Goal: Information Seeking & Learning: Learn about a topic

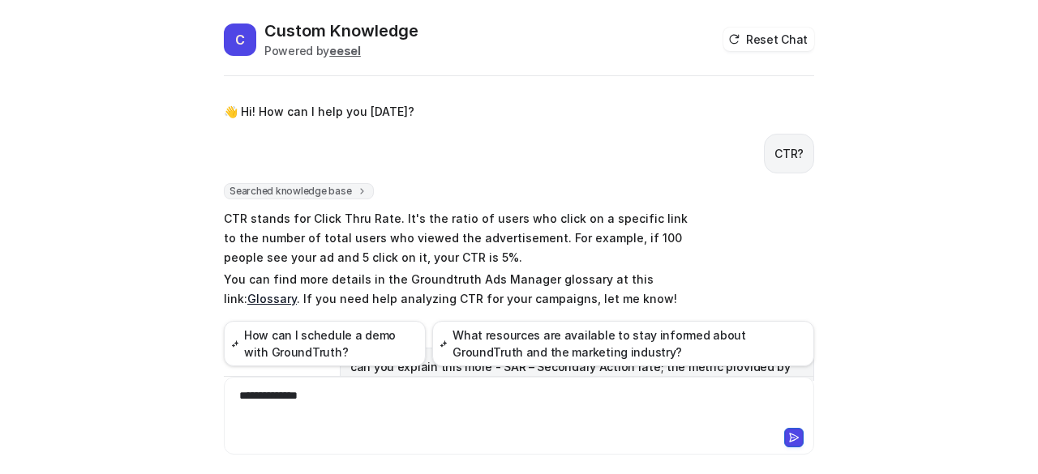
scroll to position [1111, 0]
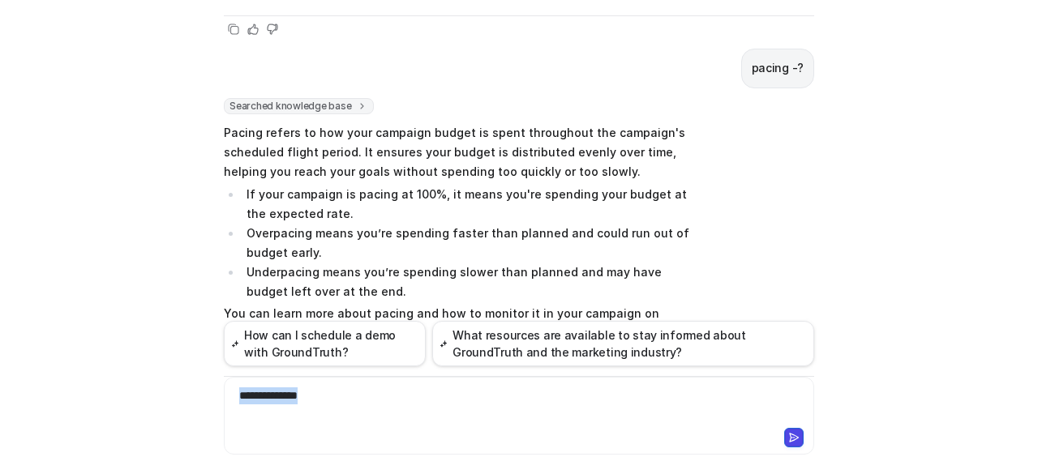
click at [231, 388] on div "**********" at bounding box center [519, 405] width 583 height 37
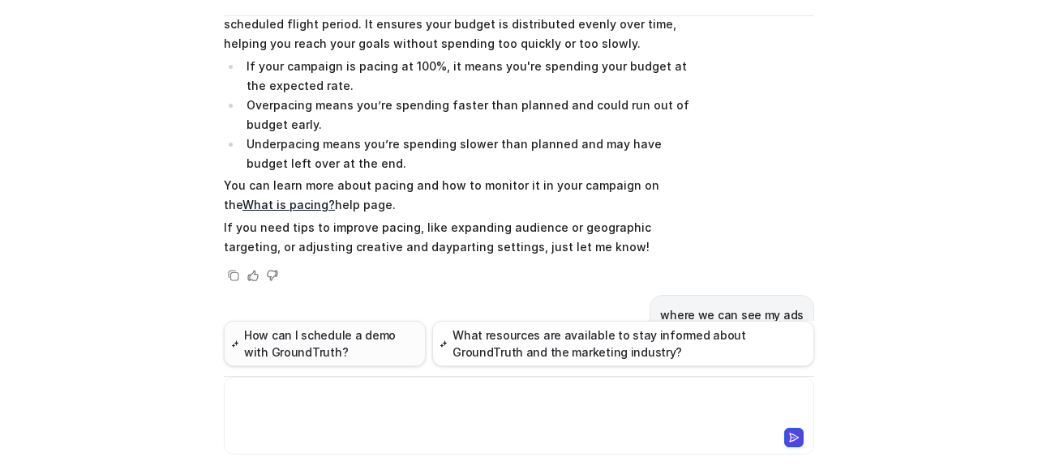
scroll to position [1246, 0]
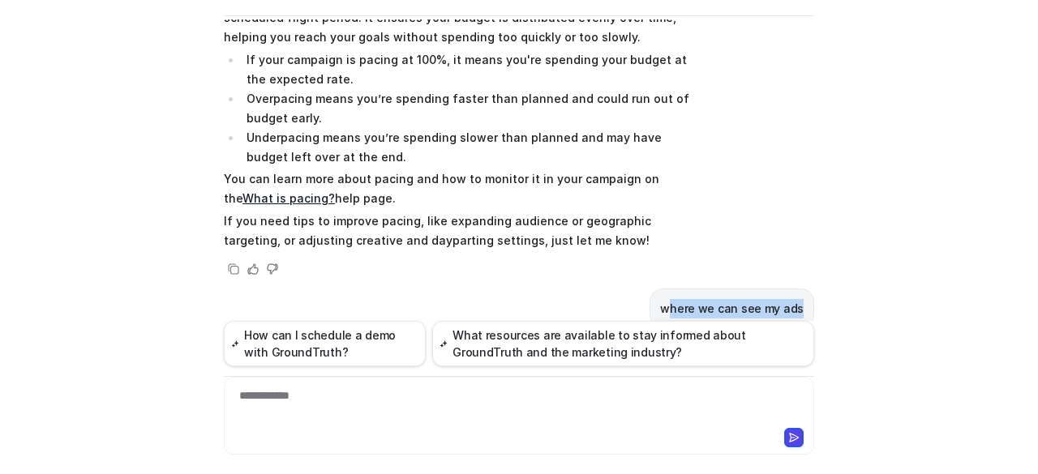
drag, startPoint x: 678, startPoint y: 248, endPoint x: 799, endPoint y: 267, distance: 123.0
click at [799, 267] on div "👋 Hi! How can I help you today? CTR? Searched knowledge base search_queries : […" at bounding box center [519, 170] width 590 height 302
click at [799, 289] on div "where we can see my ads" at bounding box center [731, 309] width 165 height 40
drag, startPoint x: 799, startPoint y: 249, endPoint x: 654, endPoint y: 227, distance: 146.7
click at [654, 289] on div "where we can see my ads" at bounding box center [731, 309] width 165 height 40
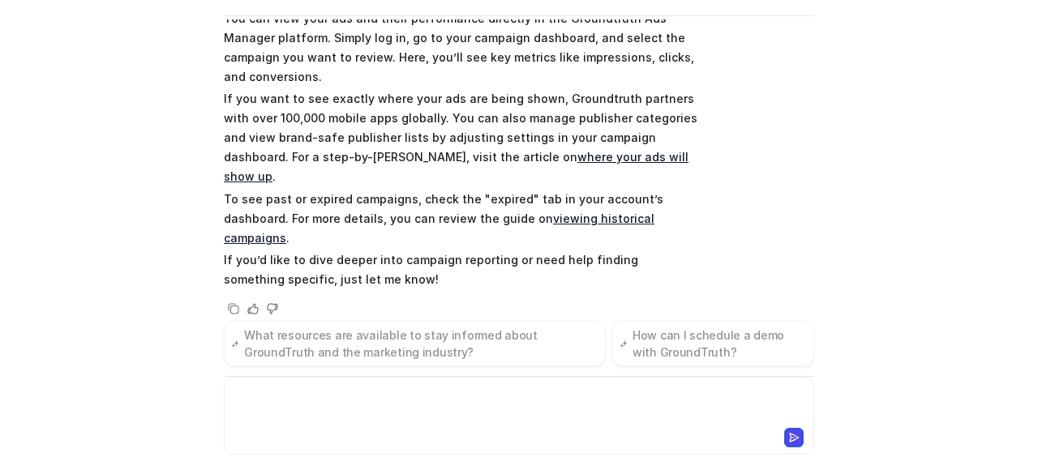
scroll to position [3421, 0]
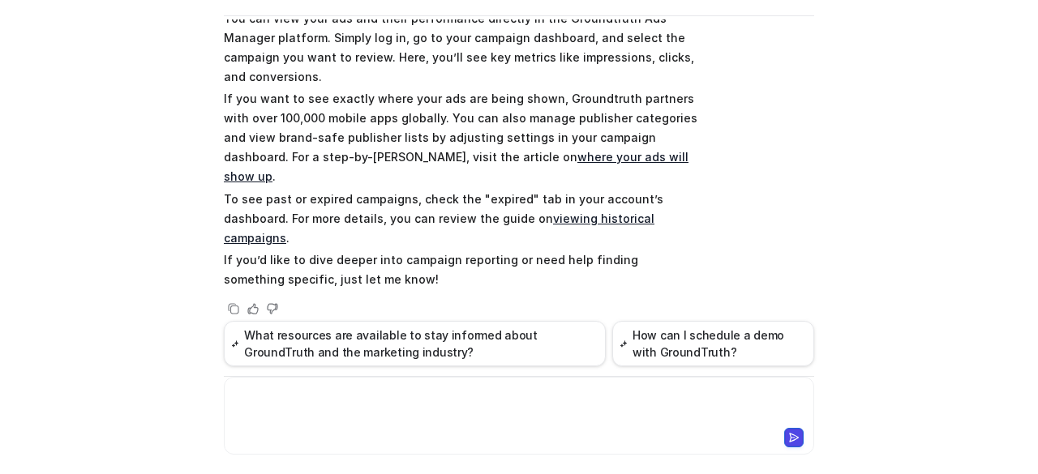
click at [392, 414] on div at bounding box center [519, 405] width 583 height 37
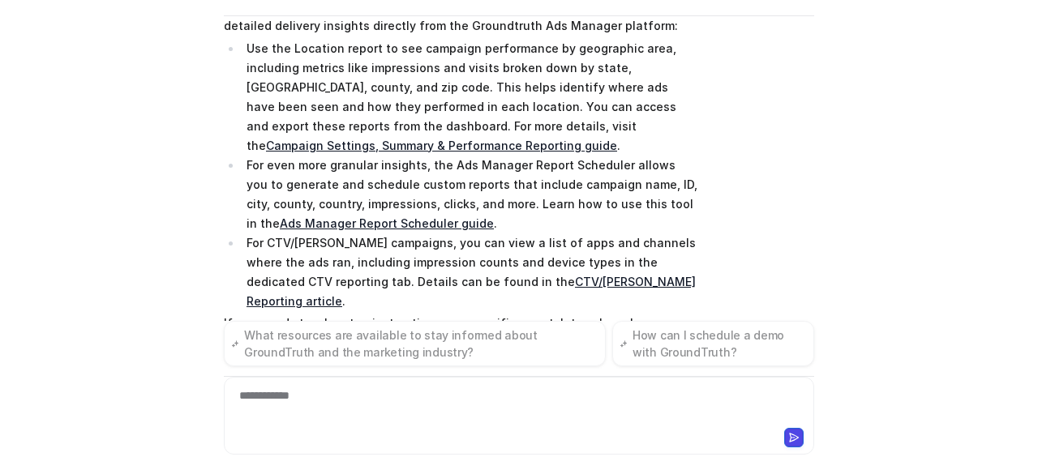
scroll to position [4891, 0]
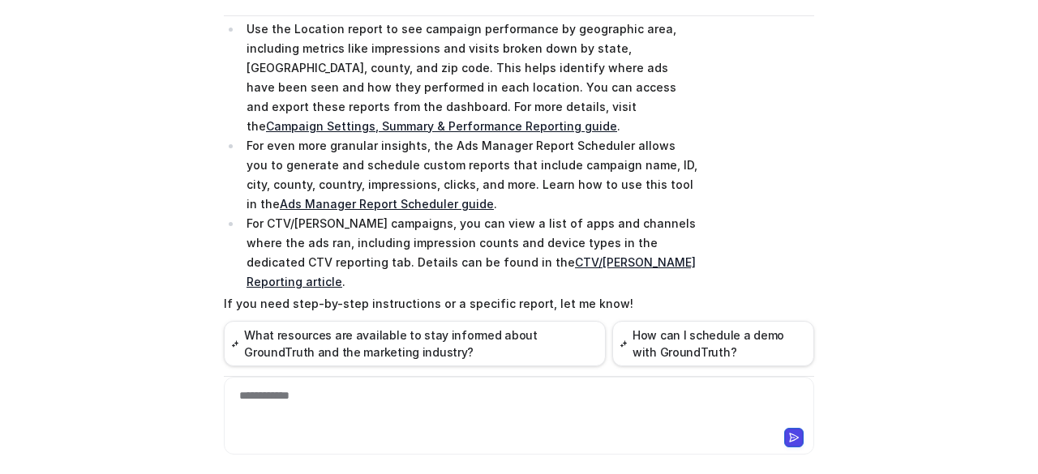
click at [349, 422] on div "**********" at bounding box center [519, 405] width 583 height 37
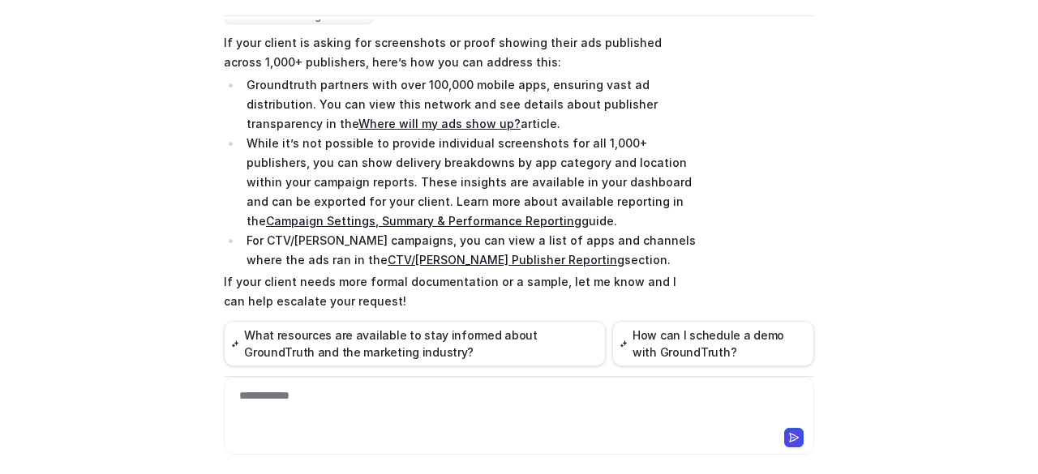
scroll to position [5204, 0]
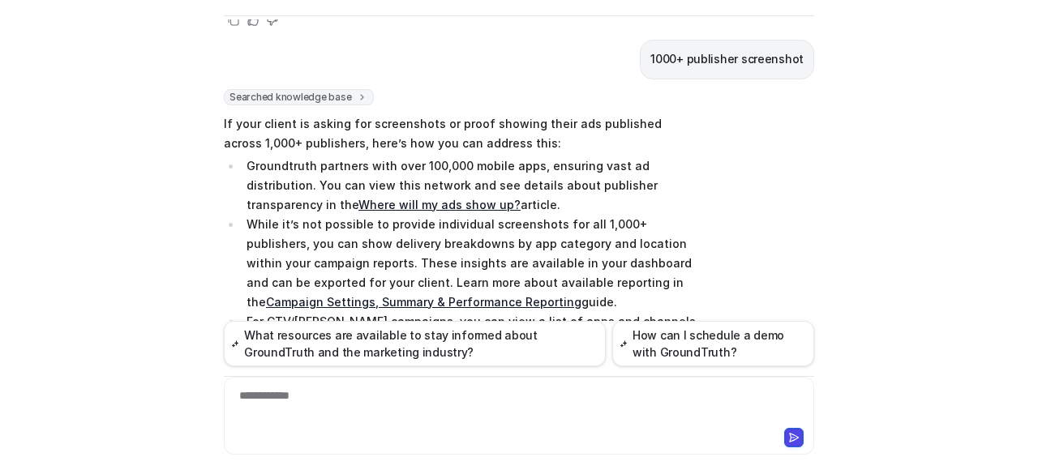
click at [408, 419] on div "**********" at bounding box center [519, 405] width 583 height 37
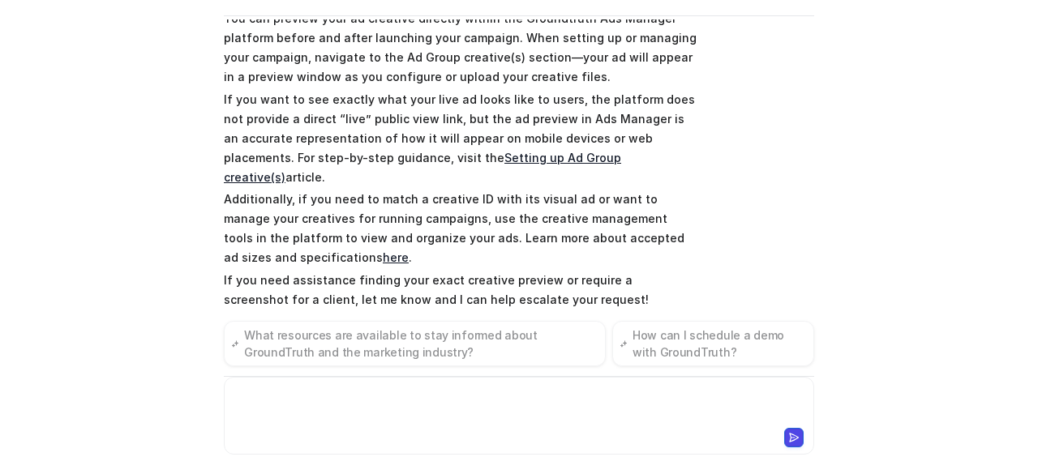
scroll to position [5720, 0]
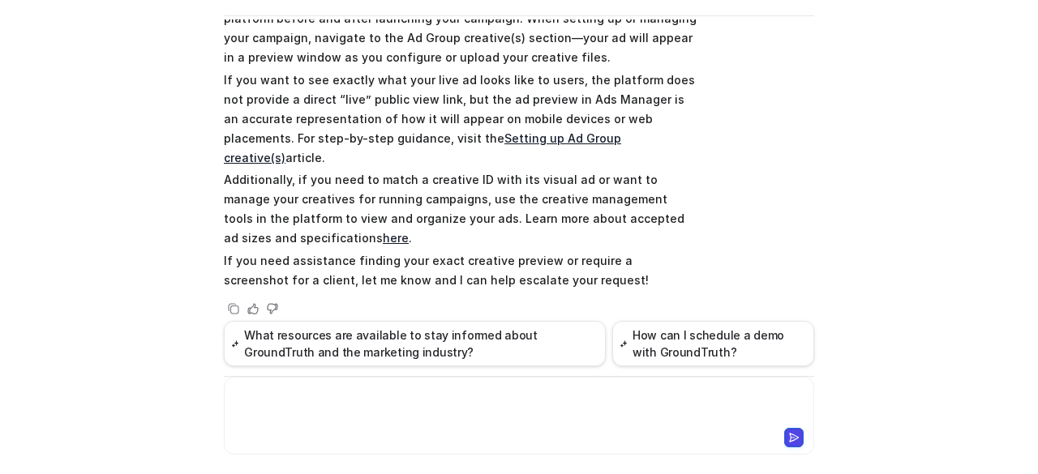
click at [387, 396] on div at bounding box center [519, 405] width 583 height 37
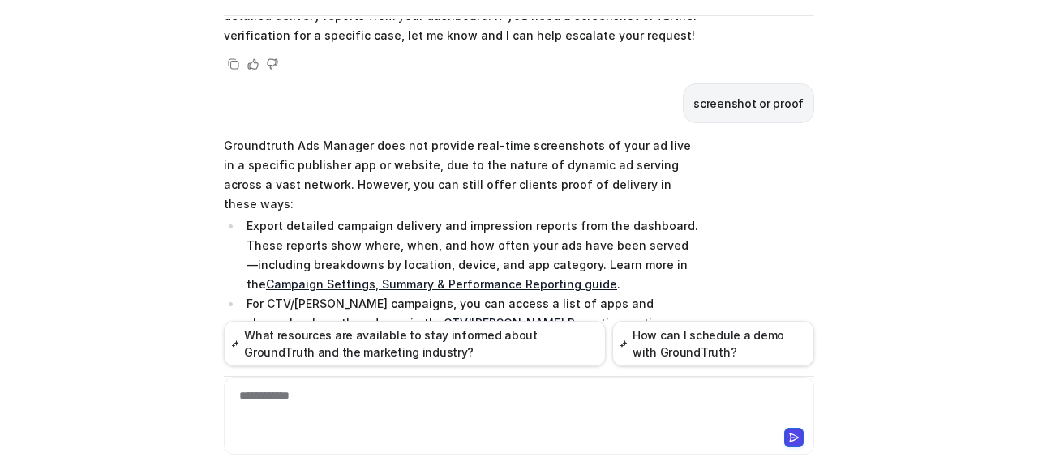
scroll to position [7169, 0]
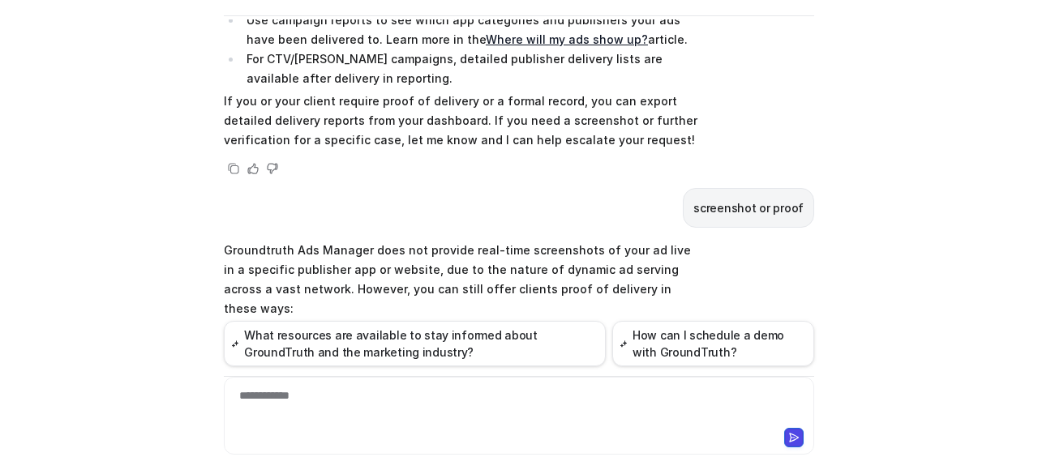
scroll to position [7007, 0]
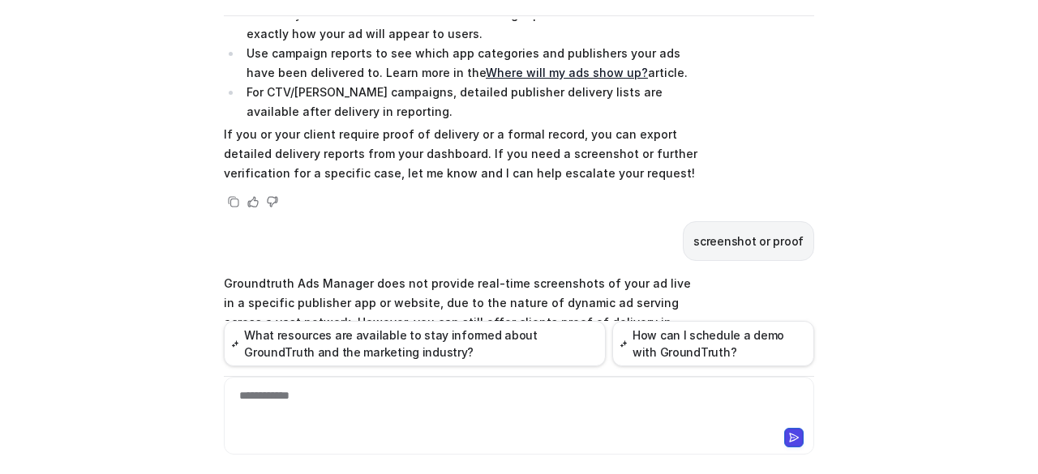
drag, startPoint x: 358, startPoint y: 201, endPoint x: 428, endPoint y: 202, distance: 69.7
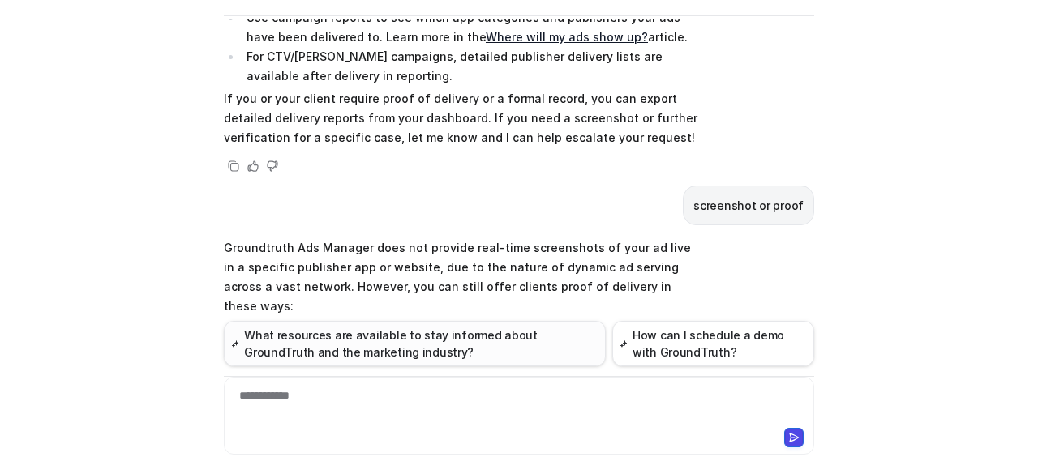
scroll to position [7169, 0]
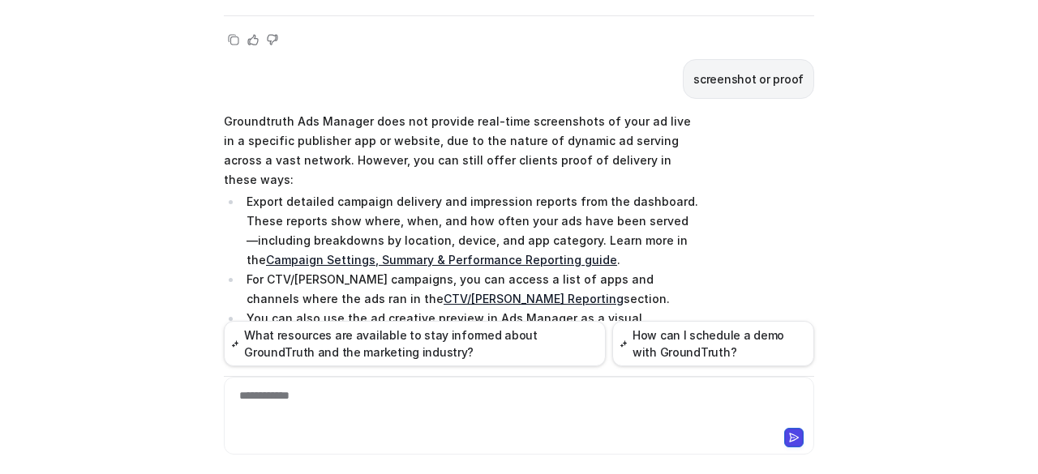
click at [444, 379] on div "**********" at bounding box center [519, 416] width 590 height 78
click at [441, 393] on div "**********" at bounding box center [519, 405] width 583 height 37
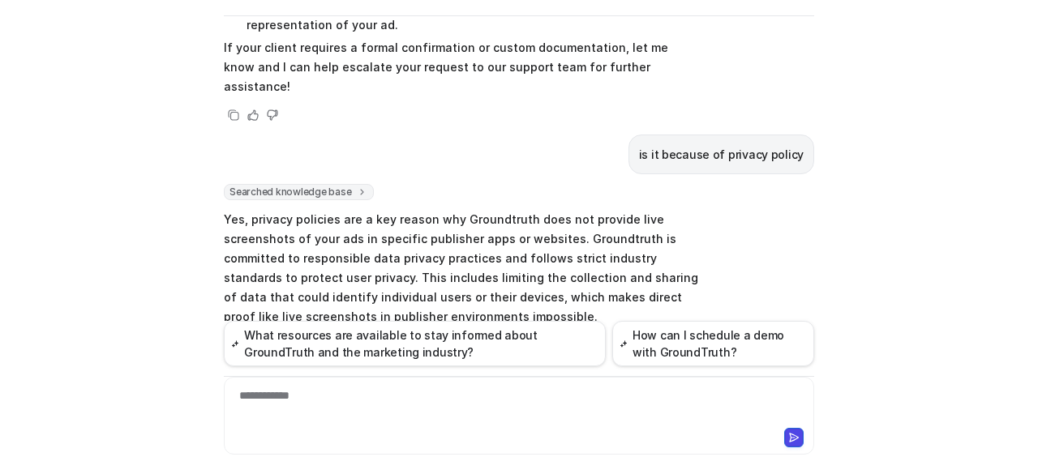
scroll to position [7562, 0]
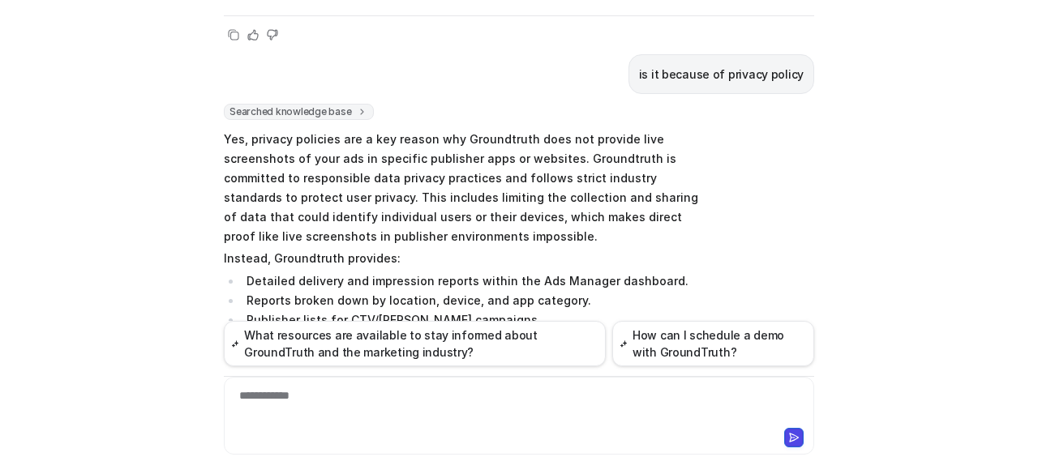
click at [386, 389] on div "**********" at bounding box center [519, 405] width 583 height 37
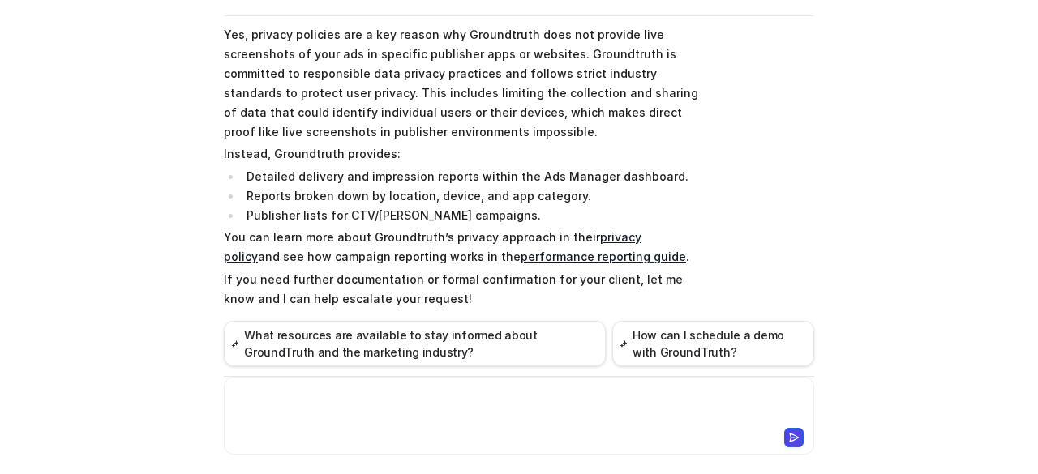
scroll to position [7837, 0]
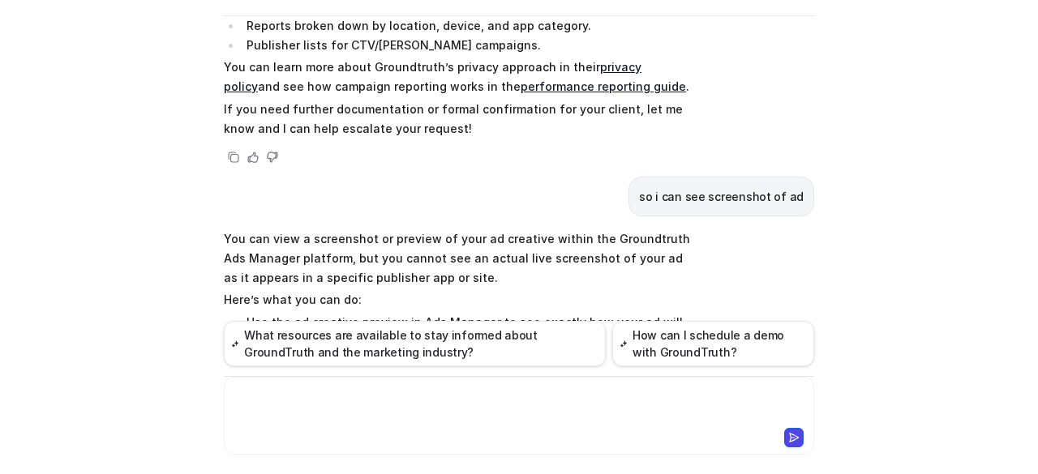
click at [318, 408] on div at bounding box center [519, 405] width 583 height 37
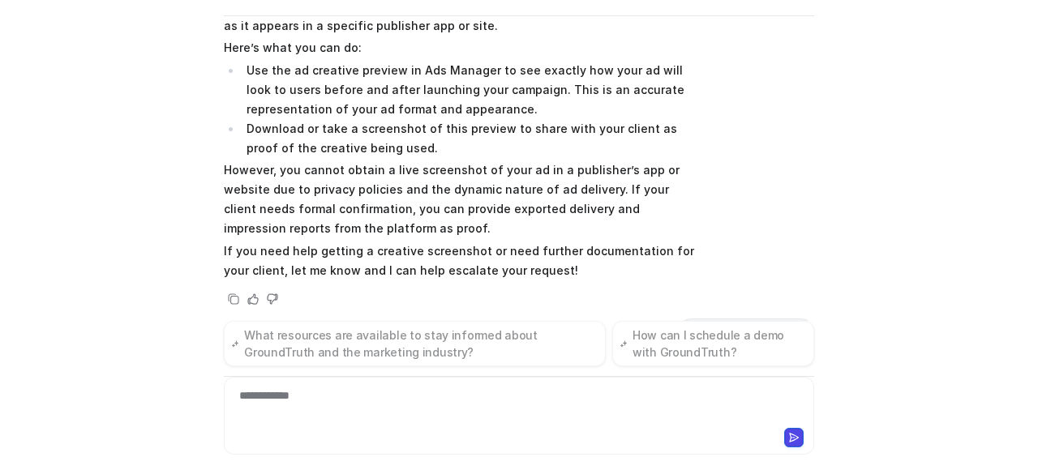
scroll to position [8089, 0]
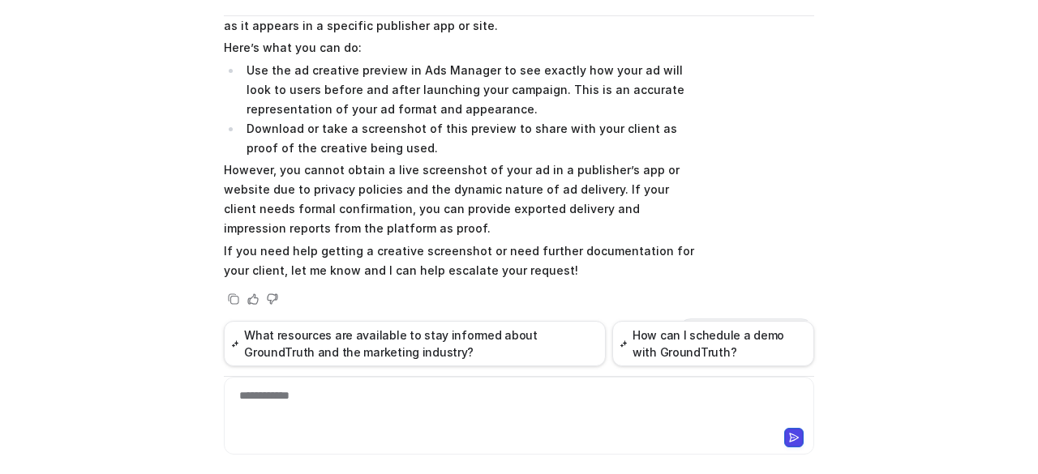
click at [435, 396] on div "**********" at bounding box center [519, 405] width 583 height 37
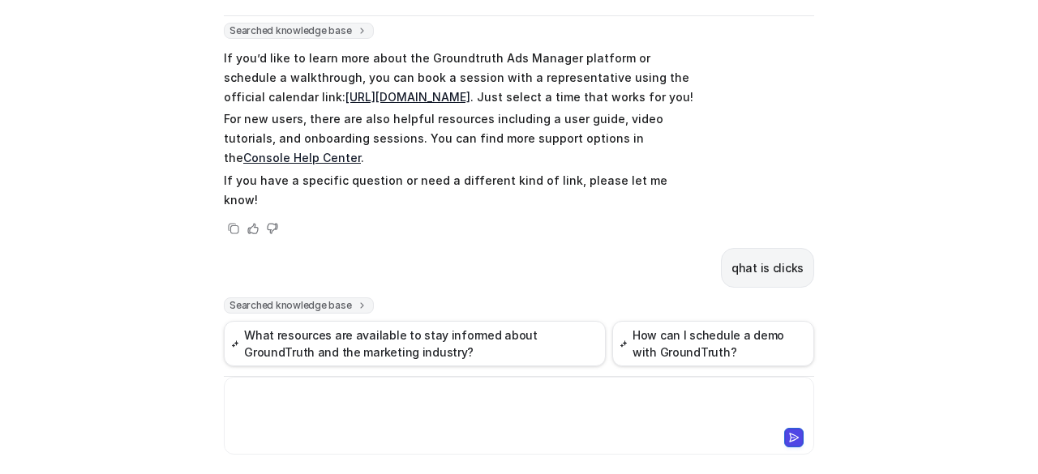
scroll to position [8460, 0]
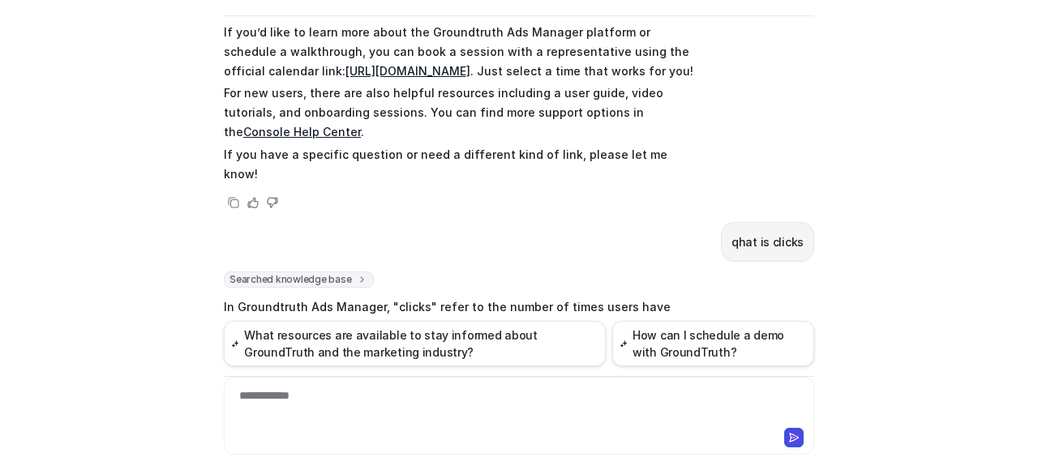
click at [377, 409] on div at bounding box center [519, 405] width 583 height 37
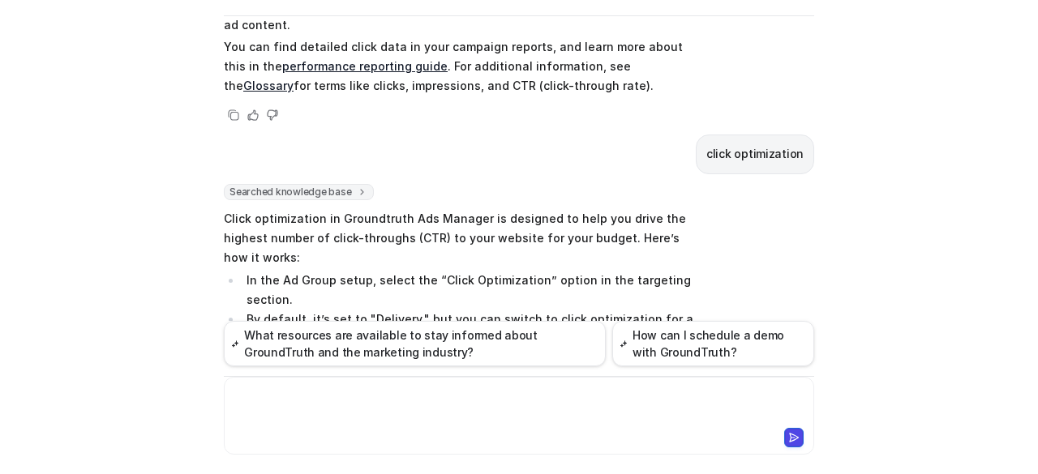
scroll to position [8873, 0]
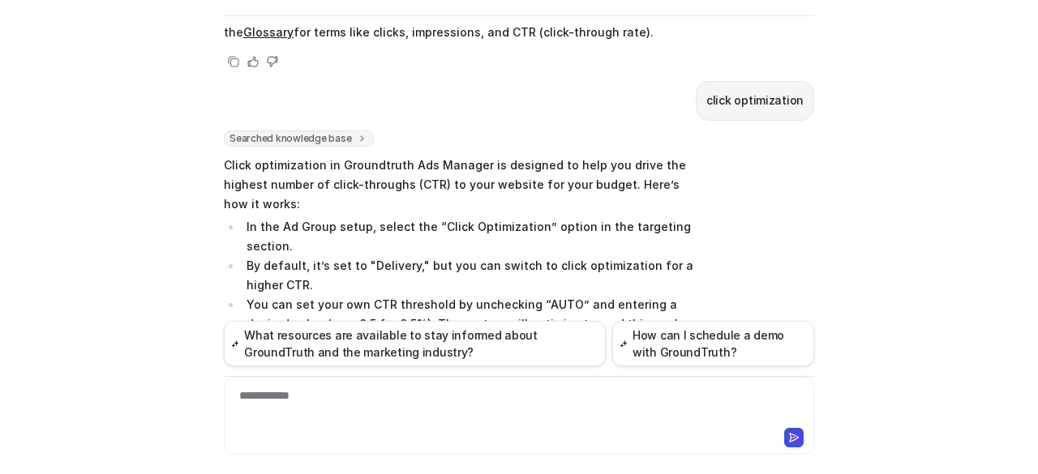
click at [392, 393] on div "**********" at bounding box center [519, 405] width 583 height 37
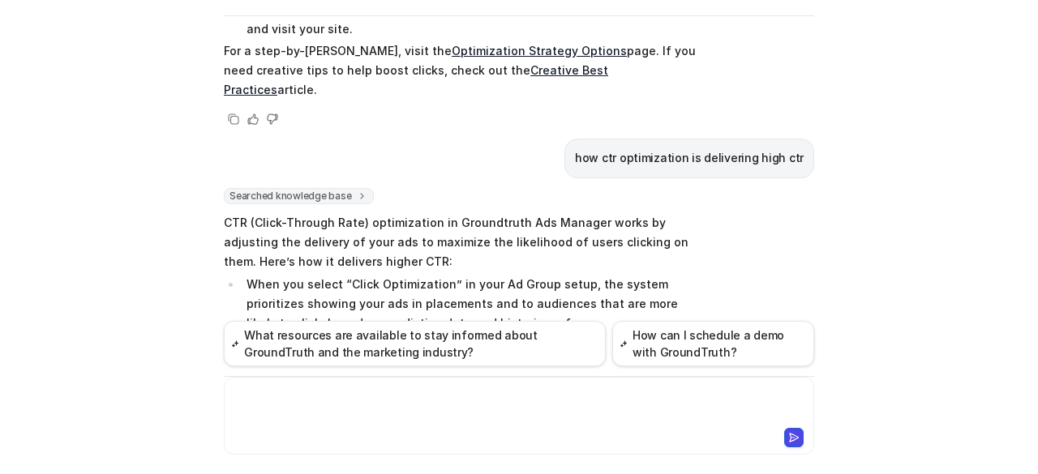
scroll to position [9228, 0]
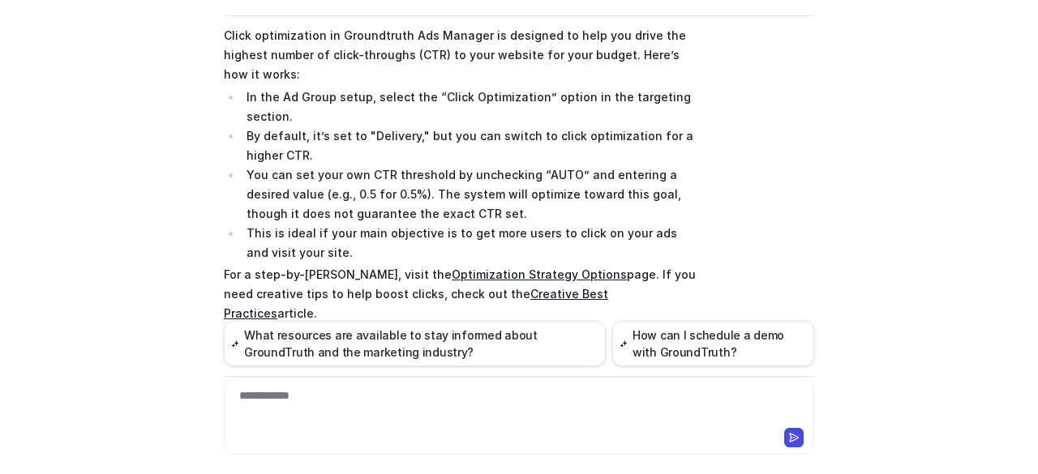
scroll to position [8985, 0]
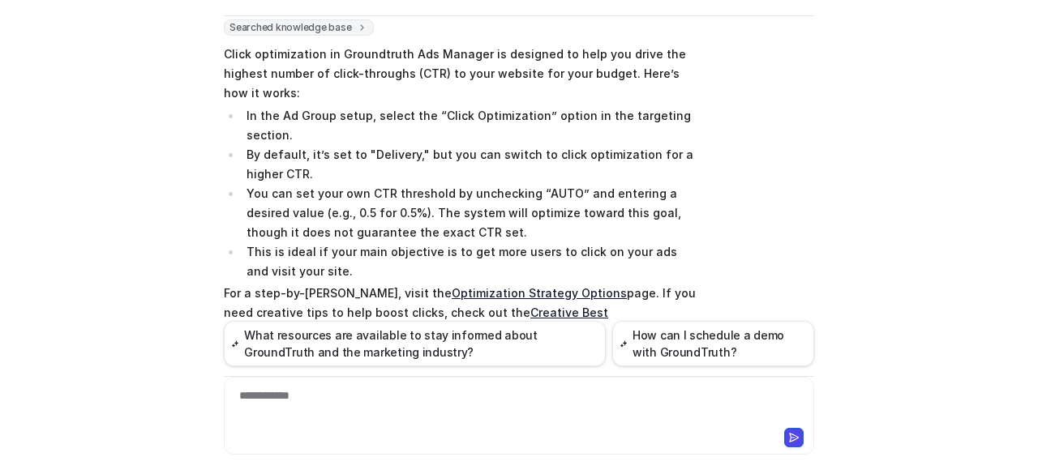
drag, startPoint x: 642, startPoint y: 262, endPoint x: 282, endPoint y: 227, distance: 361.6
click at [282, 227] on div "where we can see my ads Ask anything Searched knowledge base search_queries : […" at bounding box center [519, 170] width 590 height 302
copy div "it select the publisher who has good ctr rate? based on history data Yes, that’…"
click at [375, 416] on div at bounding box center [519, 405] width 583 height 37
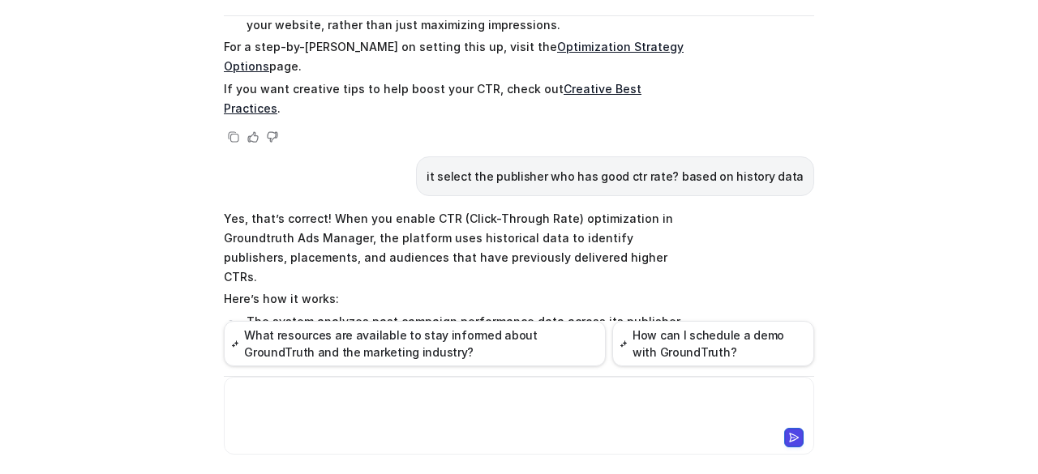
scroll to position [9686, 0]
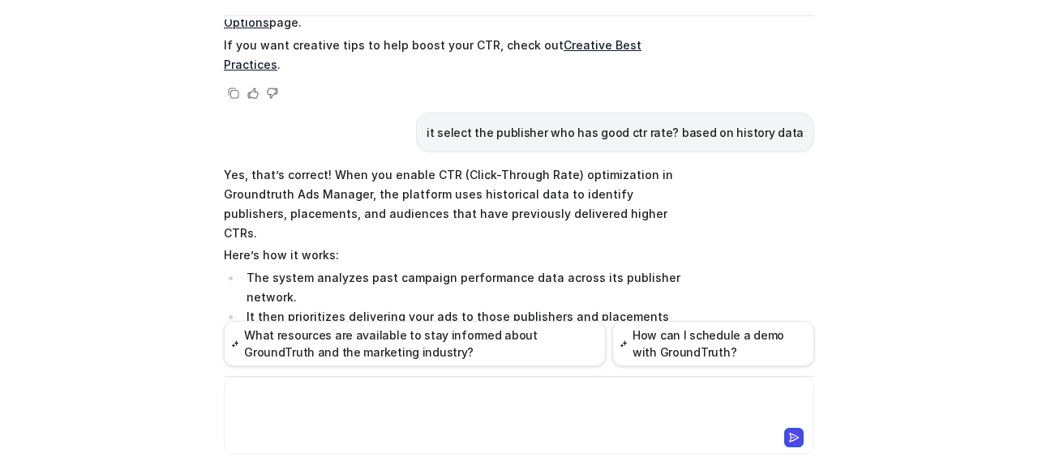
click at [366, 408] on div at bounding box center [519, 405] width 583 height 37
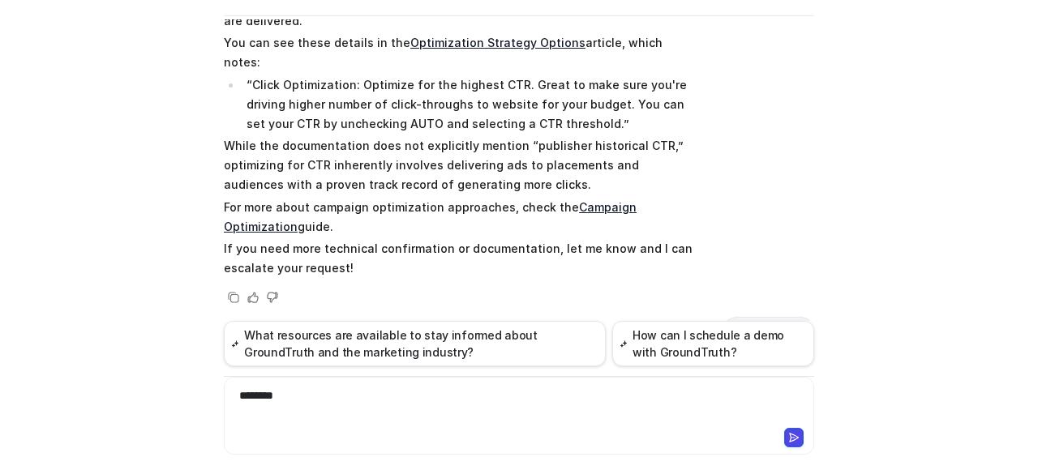
scroll to position [10432, 0]
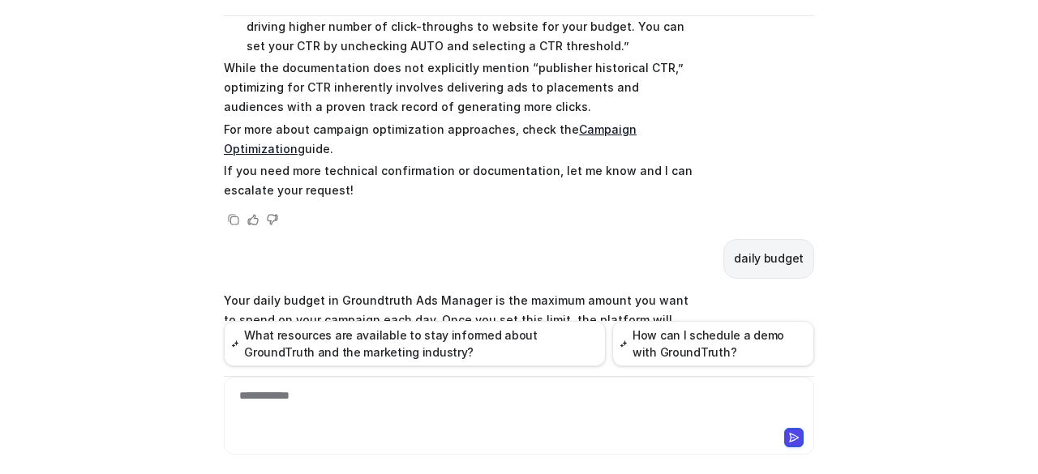
scroll to position [11129, 0]
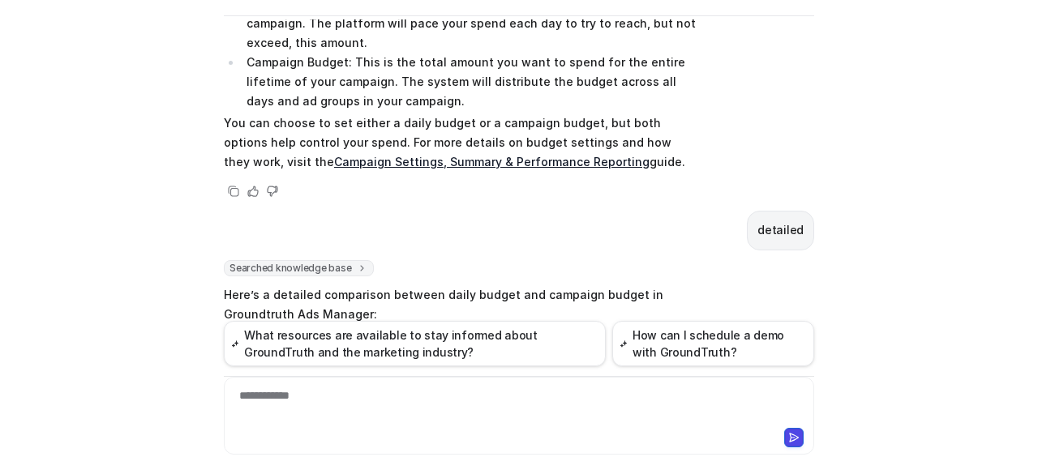
click at [362, 403] on div "**********" at bounding box center [519, 405] width 583 height 37
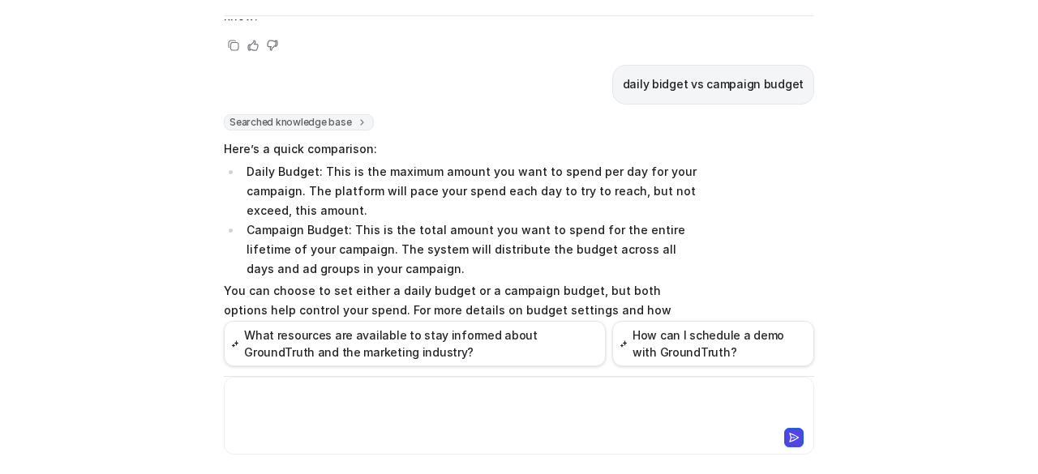
scroll to position [10963, 0]
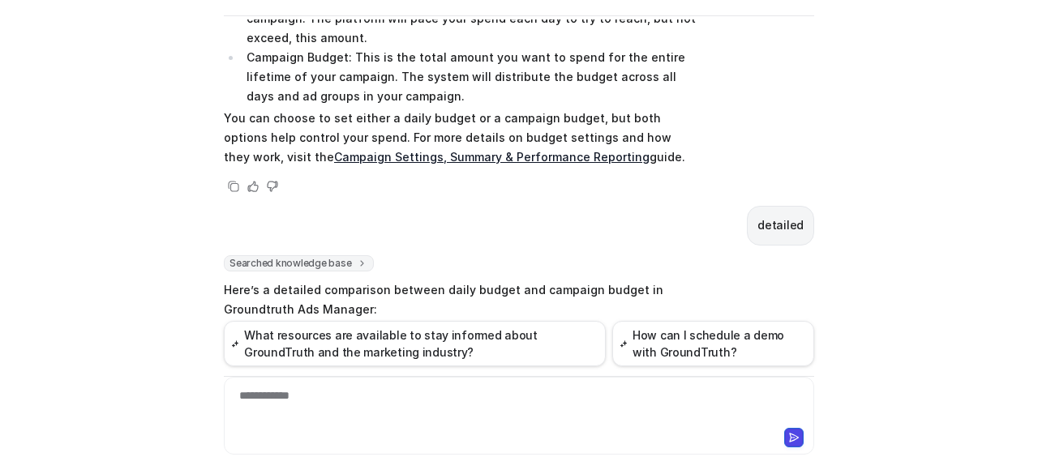
scroll to position [11131, 0]
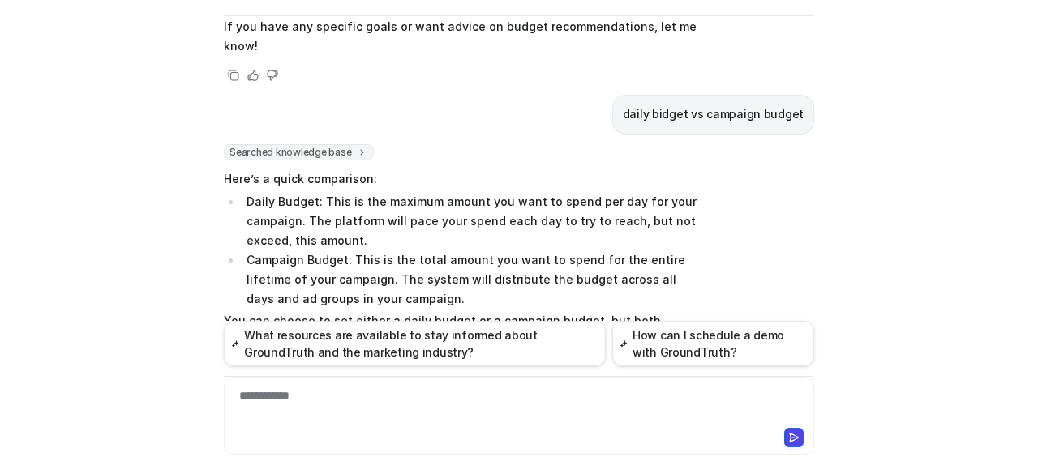
scroll to position [10932, 0]
click at [302, 392] on div at bounding box center [519, 405] width 583 height 37
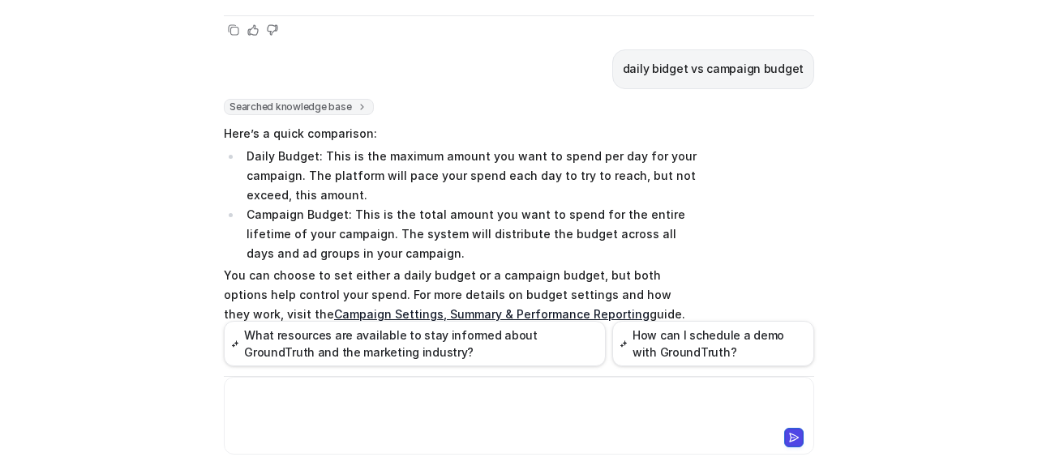
scroll to position [10895, 0]
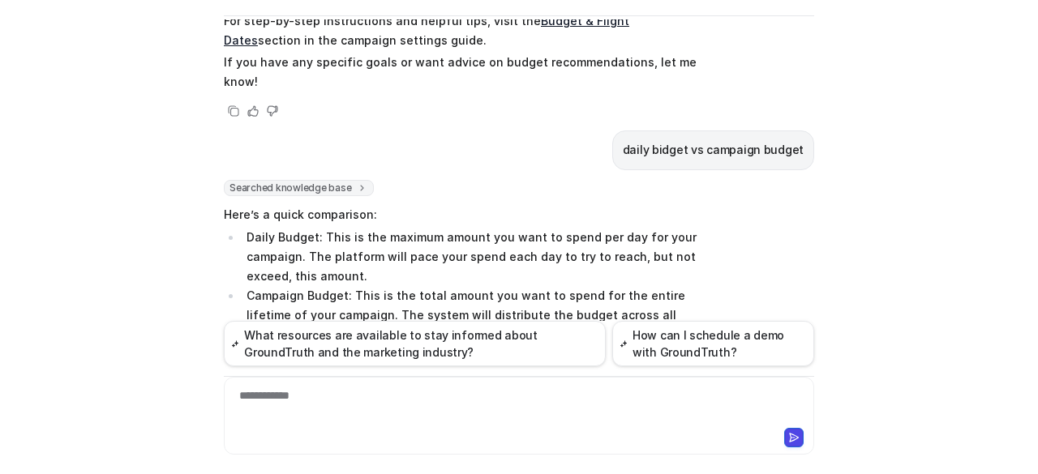
drag, startPoint x: 239, startPoint y: 273, endPoint x: 356, endPoint y: 310, distance: 122.3
copy li "If targeting is too broad, the budget may be exhausted quickly; if too narrow, …"
click at [363, 400] on div at bounding box center [519, 405] width 583 height 37
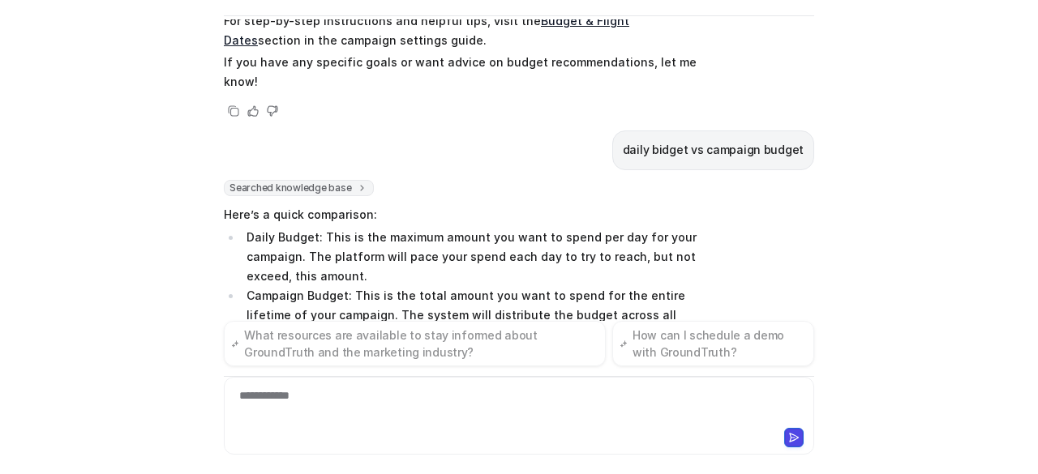
scroll to position [12066, 0]
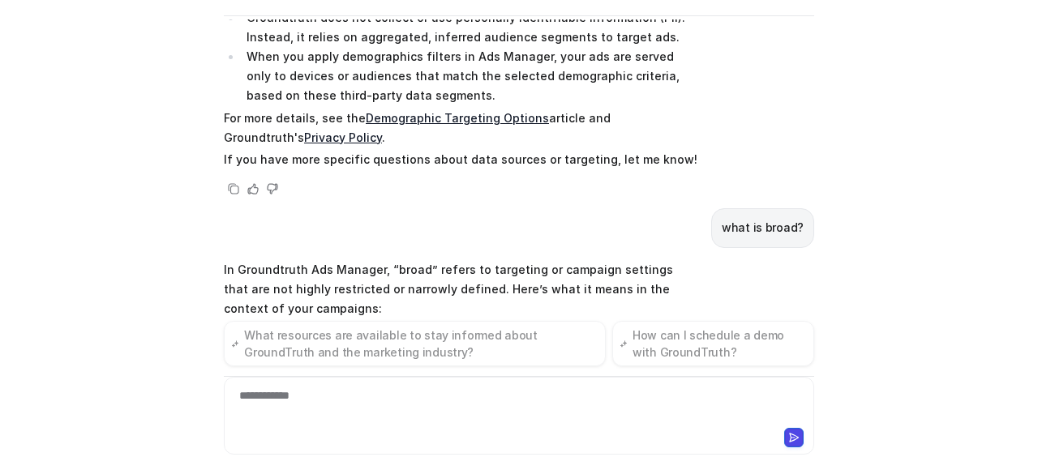
click at [344, 416] on div "**********" at bounding box center [519, 405] width 583 height 37
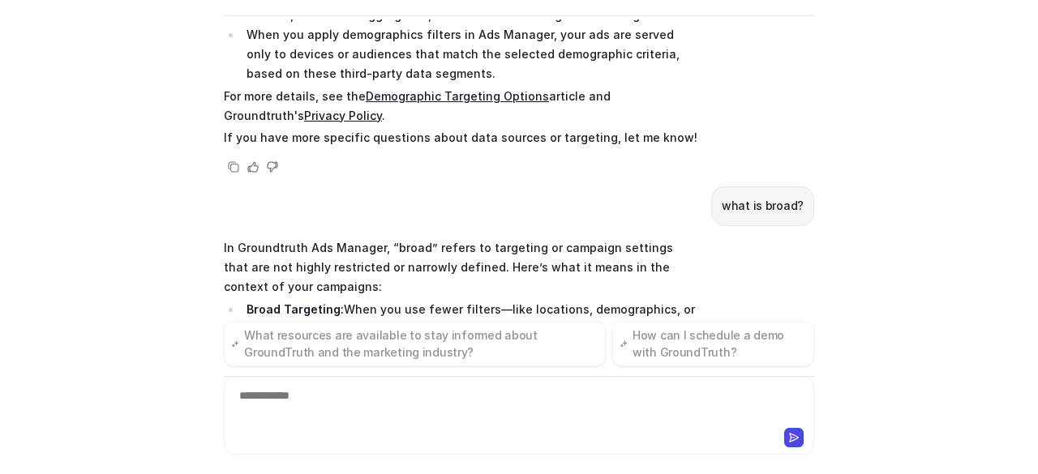
scroll to position [12476, 0]
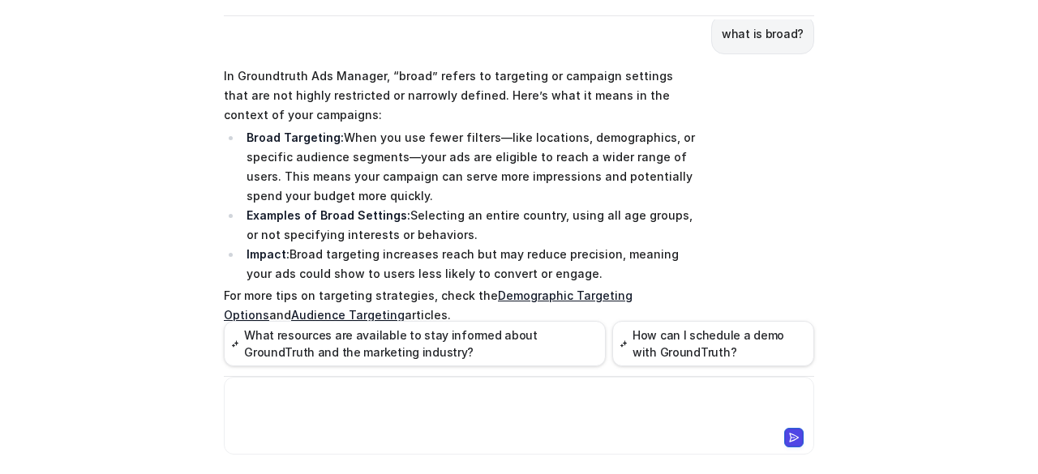
scroll to position [12568, 0]
